Goal: Find specific page/section: Find specific page/section

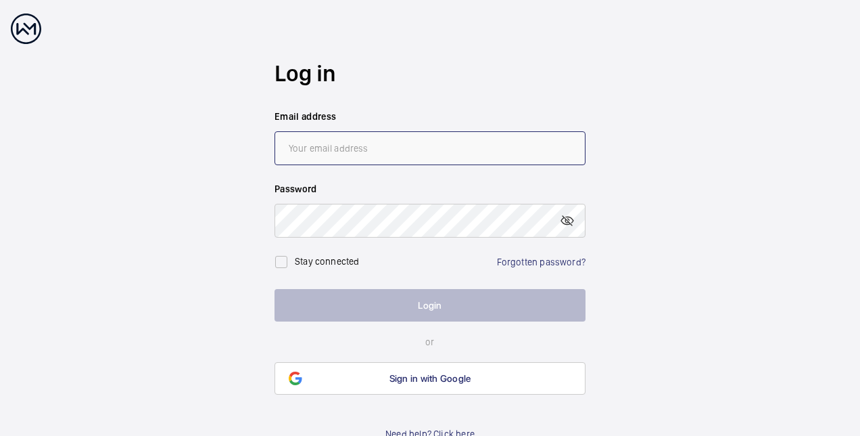
click at [333, 149] on input "email" at bounding box center [430, 148] width 311 height 34
type input "[EMAIL_ADDRESS][DOMAIN_NAME]"
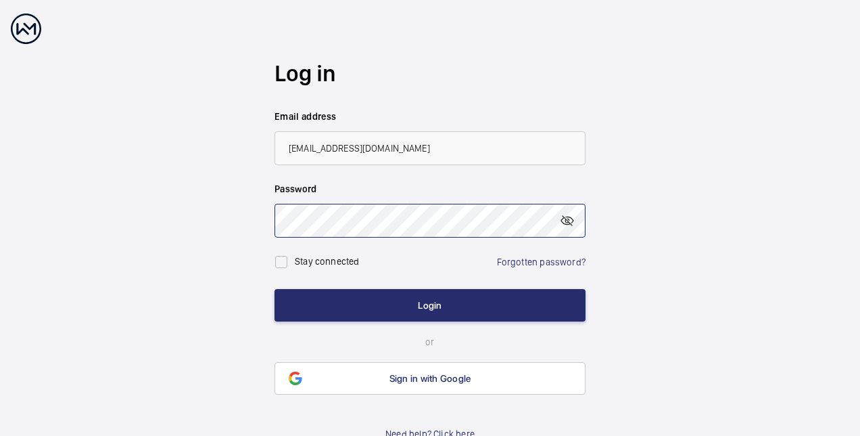
click at [275, 289] on button "Login" at bounding box center [430, 305] width 311 height 32
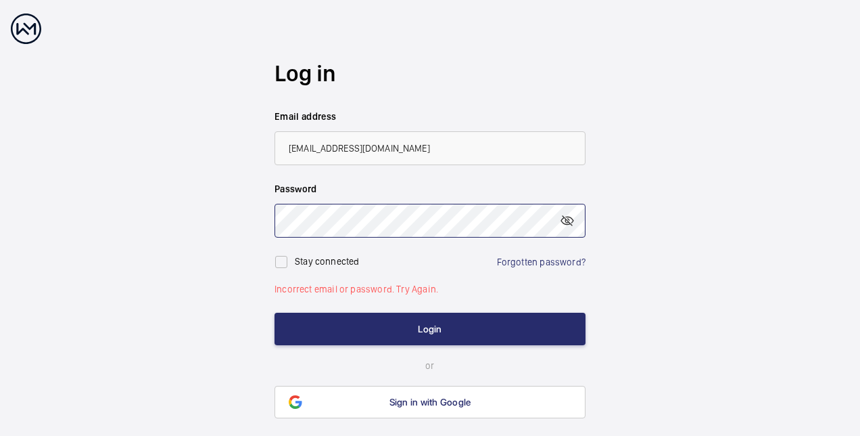
click at [271, 228] on wm-front-auth-container "Log in Email address [EMAIL_ADDRESS][DOMAIN_NAME] Password Stay connected Forgo…" at bounding box center [430, 238] width 860 height 477
click at [283, 259] on input "checkbox" at bounding box center [281, 261] width 27 height 27
checkbox input "true"
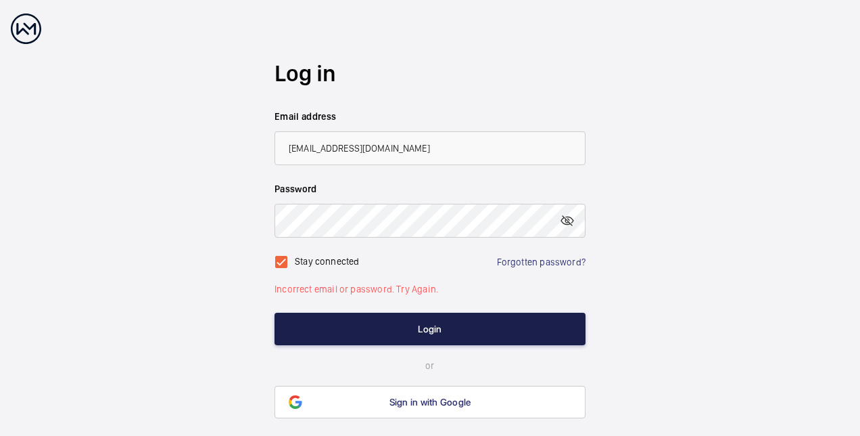
click at [365, 321] on button "Login" at bounding box center [430, 328] width 311 height 32
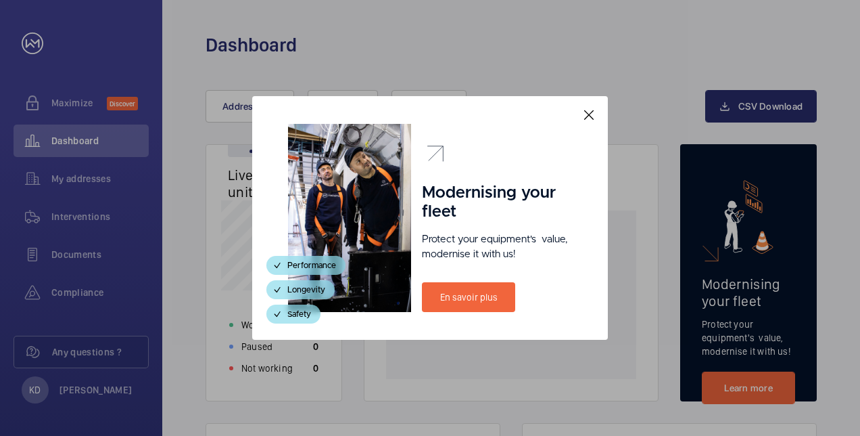
click at [588, 108] on mat-icon at bounding box center [589, 115] width 16 height 16
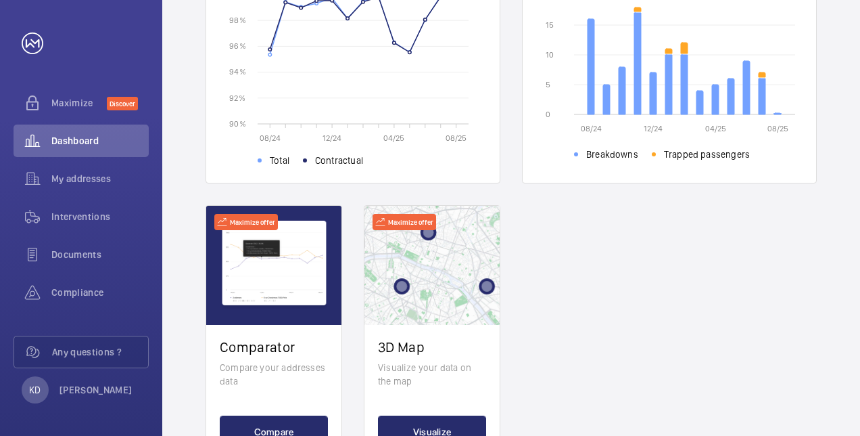
scroll to position [555, 0]
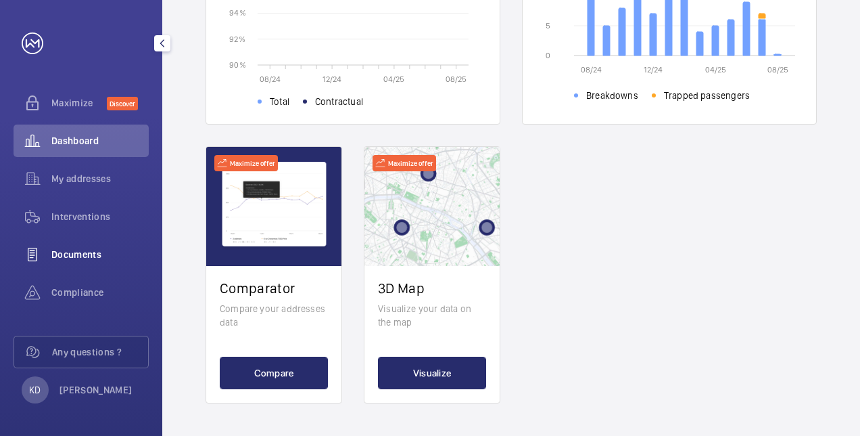
click at [95, 250] on span "Documents" at bounding box center [99, 255] width 97 height 14
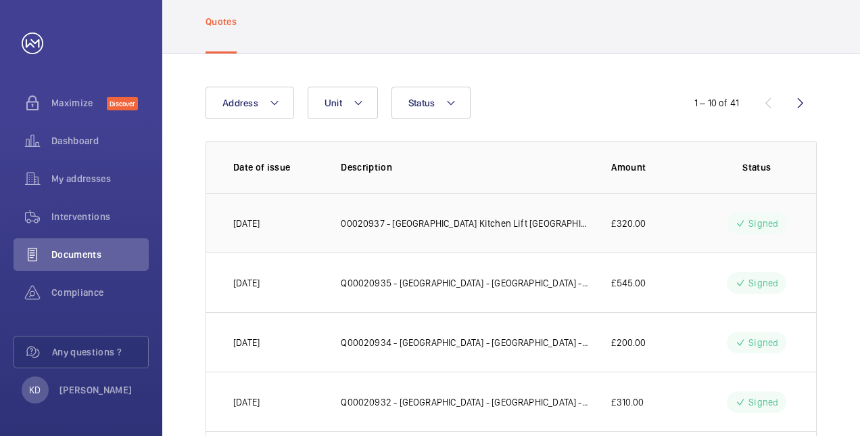
scroll to position [90, 0]
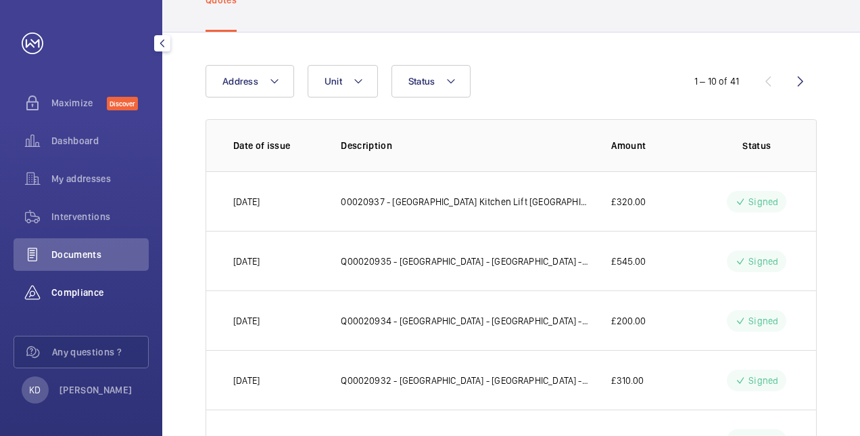
click at [78, 292] on span "Compliance" at bounding box center [99, 292] width 97 height 14
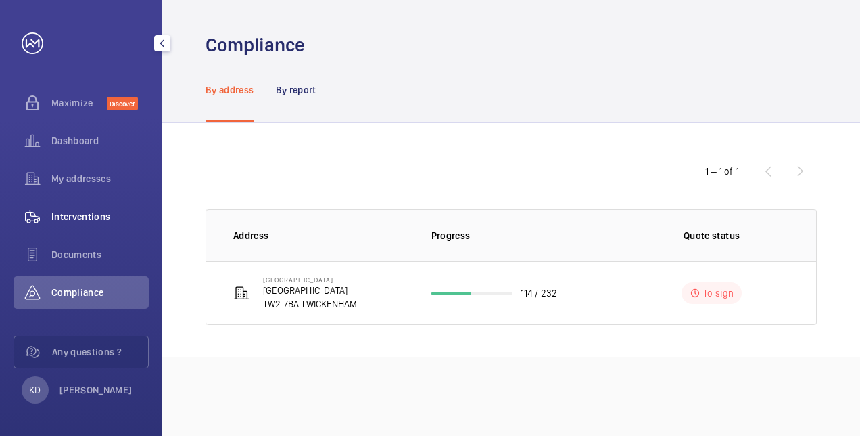
click at [87, 220] on span "Interventions" at bounding box center [99, 217] width 97 height 14
